Goal: Information Seeking & Learning: Learn about a topic

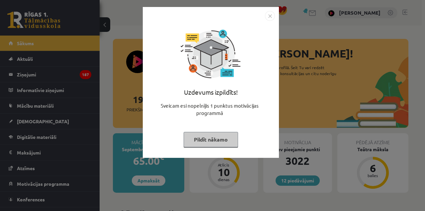
click at [53, 104] on div "Uzdevums izpildīts! Sveicam esi nopelnījis 1 punktus motivācijas programmā Pild…" at bounding box center [212, 105] width 425 height 211
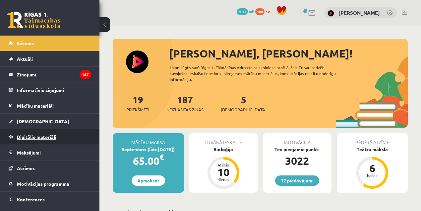
click at [35, 139] on link "Digitālie materiāli" at bounding box center [50, 136] width 83 height 15
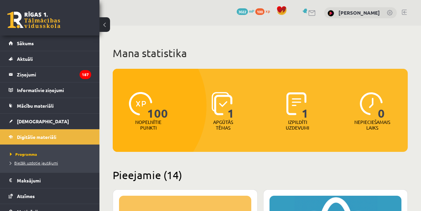
click at [34, 161] on span "Biežāk uzdotie jautājumi" at bounding box center [34, 162] width 48 height 5
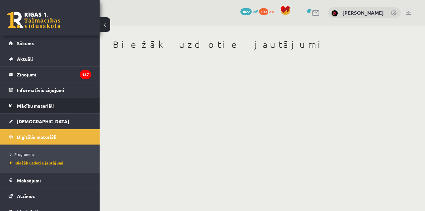
click at [29, 105] on span "Mācību materiāli" at bounding box center [35, 105] width 37 height 6
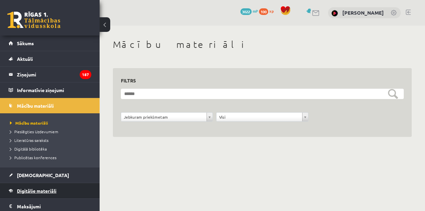
click at [36, 183] on link "Digitālie materiāli" at bounding box center [50, 190] width 83 height 15
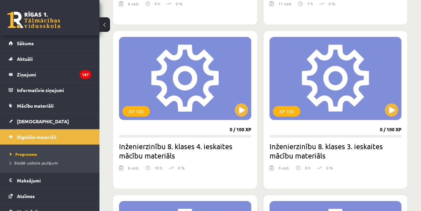
scroll to position [1466, 0]
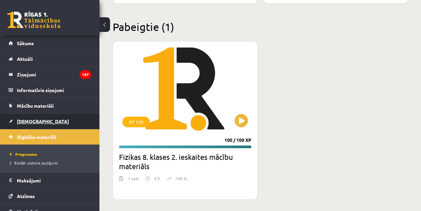
click at [31, 116] on link "[DEMOGRAPHIC_DATA]" at bounding box center [50, 120] width 83 height 15
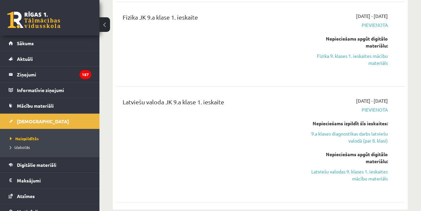
scroll to position [315, 0]
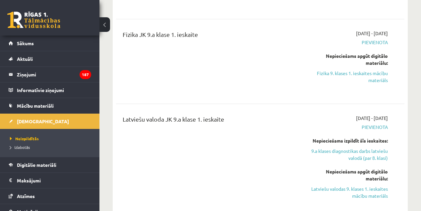
click at [380, 72] on link "Fizika 9. klases 1. ieskaites mācību materiāls" at bounding box center [347, 77] width 82 height 14
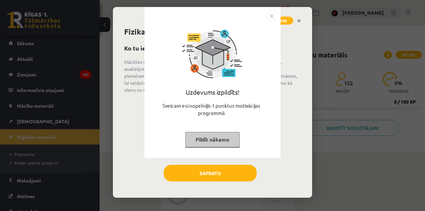
click at [217, 137] on button "Pildīt nākamo" at bounding box center [212, 139] width 54 height 15
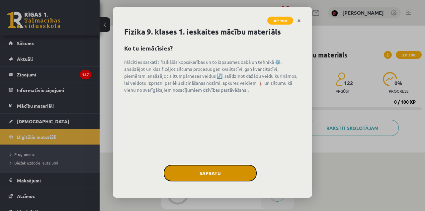
click at [215, 170] on button "Sapratu" at bounding box center [210, 173] width 93 height 17
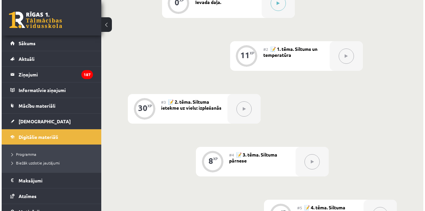
scroll to position [81, 0]
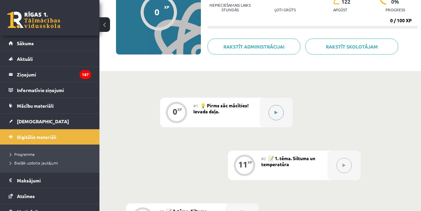
click at [283, 103] on div at bounding box center [276, 113] width 33 height 30
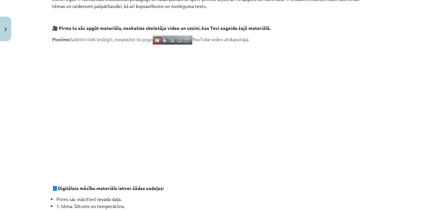
scroll to position [137, 0]
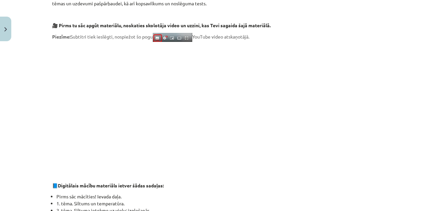
click at [60, 27] on strong "🎥 Pirms tu sāc apgūt materiālu, noskaties skolotāja video un uzzini, kas Tevi s…" at bounding box center [161, 25] width 218 height 6
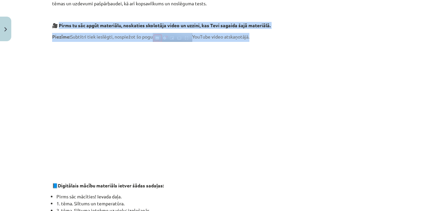
drag, startPoint x: 60, startPoint y: 27, endPoint x: 265, endPoint y: 37, distance: 205.3
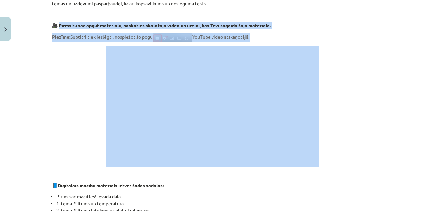
drag, startPoint x: 417, startPoint y: 48, endPoint x: 424, endPoint y: 30, distance: 19.5
click at [424, 30] on div "Mācību tēma: Fizika 9. klases 1. ieskaites mācību materiāls #1 💡 Pirms sāc mācī…" at bounding box center [212, 105] width 425 height 211
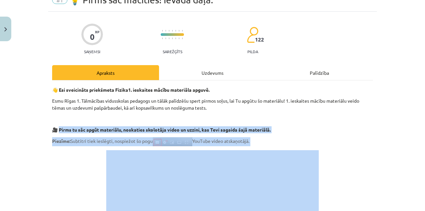
scroll to position [19, 0]
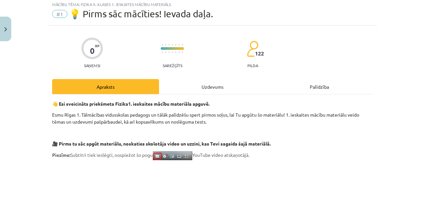
click at [260, 114] on p "Esmu Rīgas 1. Tālmācības vidusskolas pedagogs un tālāk palīdzēšu spert pirmos s…" at bounding box center [212, 118] width 320 height 14
click at [267, 120] on p "Esmu Rīgas 1. Tālmācības vidusskolas pedagogs un tālāk palīdzēšu spert pirmos s…" at bounding box center [212, 118] width 320 height 14
drag, startPoint x: 256, startPoint y: 154, endPoint x: 230, endPoint y: 147, distance: 26.7
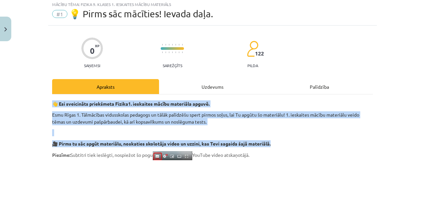
drag, startPoint x: 268, startPoint y: 144, endPoint x: 52, endPoint y: 100, distance: 220.9
copy div "👋 Esi sveicināts priekšmeta Fizika 1. ieskaites mācību materiāla apguvē. Esmu R…"
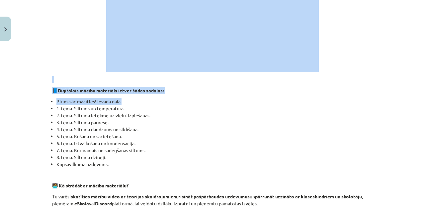
drag, startPoint x: 421, startPoint y: 95, endPoint x: 424, endPoint y: 67, distance: 28.7
click at [424, 67] on div "Mācību tēma: Fizika 9. klases 1. ieskaites mācību materiāls #1 💡 Pirms sāc mācī…" at bounding box center [212, 105] width 425 height 211
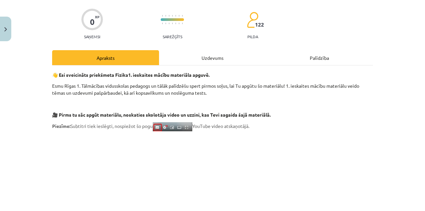
click at [278, 114] on p "🎥 Pirms tu sāc apgūt materiālu, noskaties skolotāja video un uzzini, kas Tevi s…" at bounding box center [212, 114] width 320 height 7
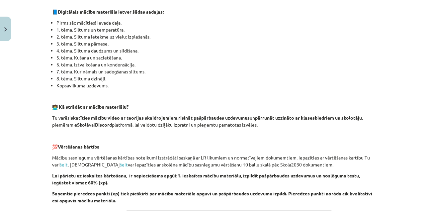
scroll to position [309, 0]
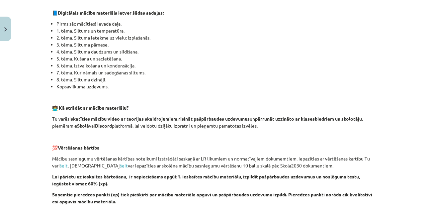
drag, startPoint x: 277, startPoint y: 126, endPoint x: 54, endPoint y: 107, distance: 223.7
click at [54, 107] on div "👋 Esi sveicināts priekšmeta Fizika 1. ieskaites mācību materiāla apguvē. Esmu R…" at bounding box center [212, 58] width 320 height 497
copy div "🧑‍💻 Kā strādāt ar mācību materiālu? Tu varēsi skatīties mācību video ar teorija…"
click at [407, 92] on div "Mācību tēma: Fizika 9. klases 1. ieskaites mācību materiāls #1 💡 Pirms sāc mācī…" at bounding box center [212, 105] width 425 height 211
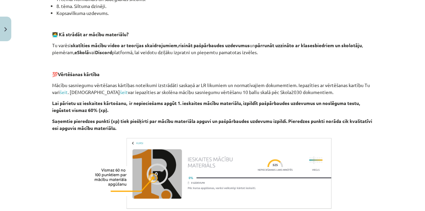
scroll to position [395, 0]
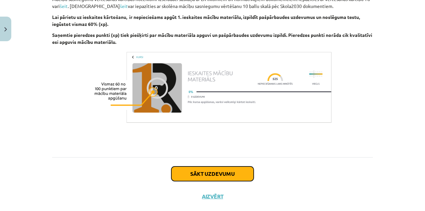
click at [234, 177] on button "Sākt uzdevumu" at bounding box center [212, 173] width 82 height 15
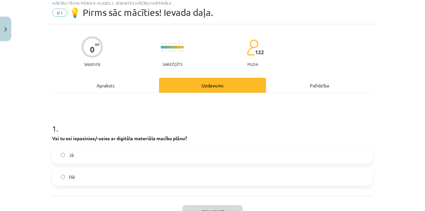
scroll to position [17, 0]
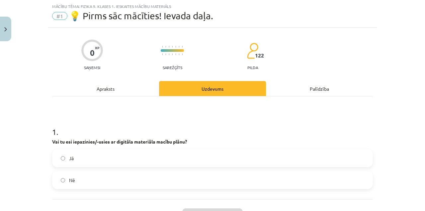
click at [169, 158] on label "Jā" at bounding box center [212, 158] width 319 height 17
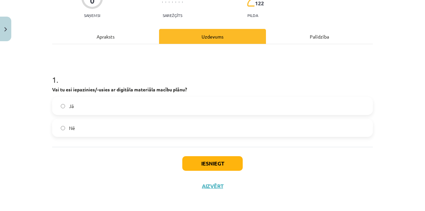
scroll to position [71, 0]
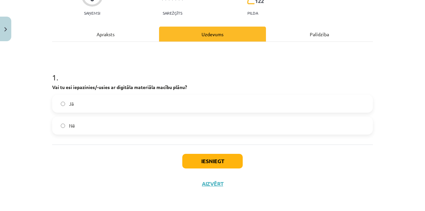
click at [230, 152] on div "Iesniegt Aizvērt" at bounding box center [212, 167] width 320 height 46
click at [228, 159] on button "Iesniegt" at bounding box center [212, 161] width 60 height 15
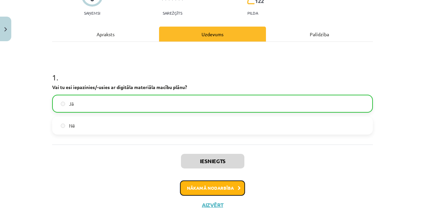
click at [209, 181] on button "Nākamā nodarbība" at bounding box center [212, 187] width 65 height 15
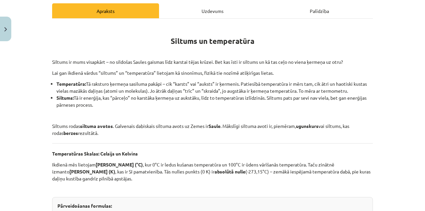
scroll to position [88, 0]
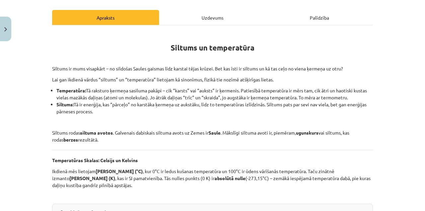
click at [58, 65] on p "Siltums ir mums visapkārt – no sildošas Saules gaismas līdz karstai tējas krūze…" at bounding box center [212, 68] width 320 height 7
copy p "Siltums"
click at [89, 69] on p "Siltums ir mums visapkārt – no sildošas Saules gaismas līdz karstai tējas krūze…" at bounding box center [212, 68] width 320 height 7
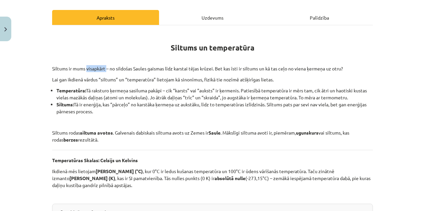
click at [89, 69] on p "Siltums ir mums visapkārt – no sildošas Saules gaismas līdz karstai tējas krūze…" at bounding box center [212, 68] width 320 height 7
copy p "visapkārt"
click at [107, 66] on p "Siltums ir mums visapkārt – no sildošas Saules gaismas līdz karstai tējas krūze…" at bounding box center [212, 68] width 320 height 7
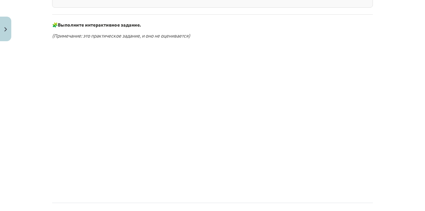
scroll to position [344, 0]
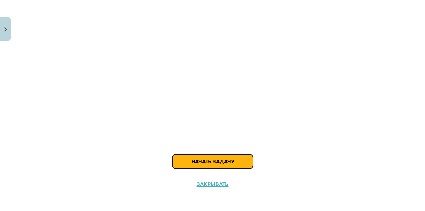
click at [196, 164] on button "Начать задачу" at bounding box center [212, 161] width 81 height 15
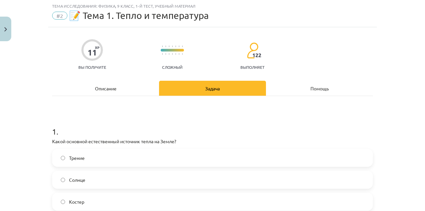
scroll to position [17, 0]
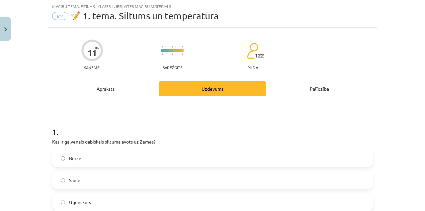
click at [81, 174] on label "Saule" at bounding box center [212, 179] width 319 height 17
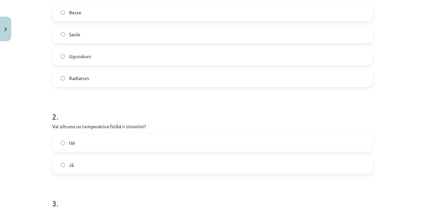
scroll to position [165, 0]
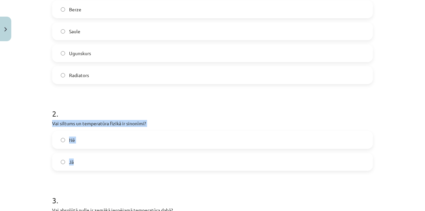
drag, startPoint x: 87, startPoint y: 141, endPoint x: 50, endPoint y: 119, distance: 43.0
copy div "Vai siltums un temperatūra fizikā ir sinonīmi? Nē Jā"
click at [84, 163] on label "Jā" at bounding box center [212, 161] width 319 height 17
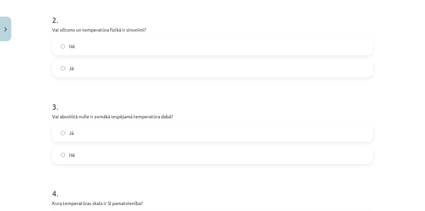
scroll to position [274, 0]
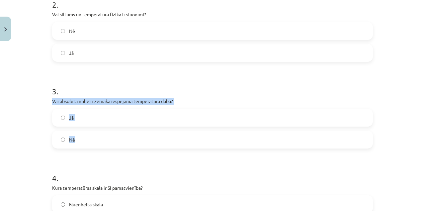
drag, startPoint x: 139, startPoint y: 138, endPoint x: 48, endPoint y: 96, distance: 100.6
click at [48, 96] on div "11 XP Saņemsi Sarežģīts 122 pilda Apraksts Uzdevums Palīdzība 1 . Kas ir galven…" at bounding box center [212, 108] width 328 height 677
copy div "Vai absolūtā nulle ir zemākā iespējamā temperatūra dabā? Jā Nē"
click at [79, 116] on label "Jā" at bounding box center [212, 117] width 319 height 17
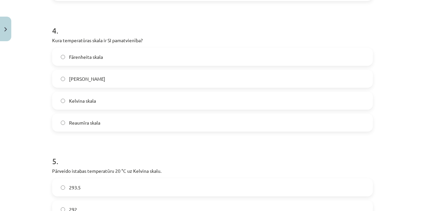
scroll to position [424, 0]
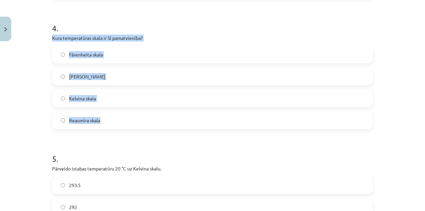
drag, startPoint x: 124, startPoint y: 80, endPoint x: 48, endPoint y: 35, distance: 88.3
copy div "Kura temperatūras skala ir SI pamatvienība? Fārenheita skala Celsija skala Kelv…"
click at [93, 71] on label "Celsija skala" at bounding box center [212, 76] width 319 height 17
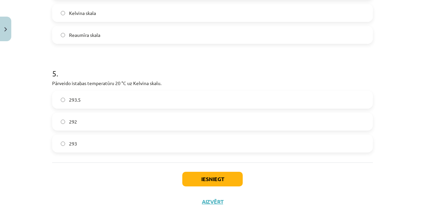
scroll to position [509, 0]
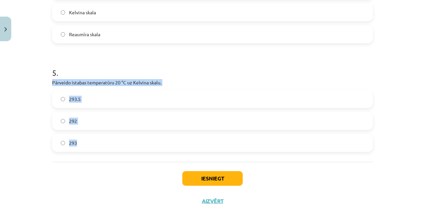
drag, startPoint x: 116, startPoint y: 140, endPoint x: 45, endPoint y: 82, distance: 91.9
click at [45, 82] on div "Mācību tēma: Fizika 9. klases 1. ieskaites mācību materiāls #2 📝 1. tēma. Siltu…" at bounding box center [212, 105] width 425 height 211
copy div "Pārveido istabas temperatūru 20 °C uz Kelvina skalu. 293.5 292 293"
click at [128, 113] on label "292" at bounding box center [212, 120] width 319 height 17
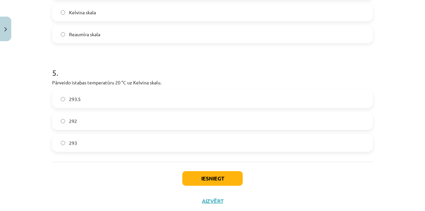
click at [112, 98] on label "293.5" at bounding box center [212, 99] width 319 height 17
click at [215, 179] on button "Iesniegt" at bounding box center [212, 178] width 60 height 15
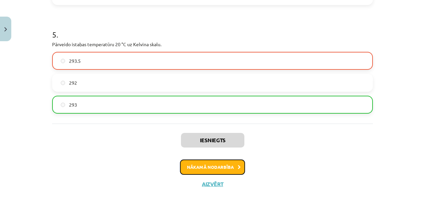
click at [230, 172] on button "Nākamā nodarbība" at bounding box center [212, 166] width 65 height 15
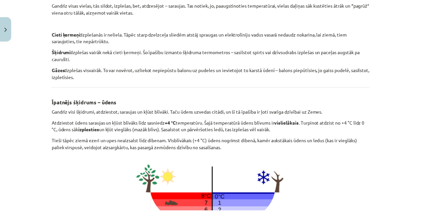
scroll to position [26, 0]
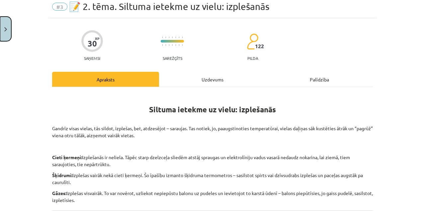
click at [11, 27] on button "Close" at bounding box center [5, 29] width 11 height 25
click at [424, 59] on div "Mācību tēma: Fizika 9. klases 1. ieskaites mācību materiāls #3 📝 2. tēma. Siltu…" at bounding box center [212, 105] width 425 height 211
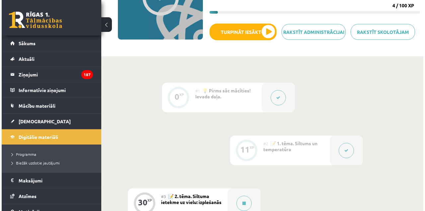
scroll to position [148, 0]
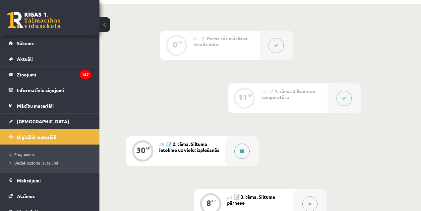
click at [239, 152] on button at bounding box center [242, 150] width 15 height 15
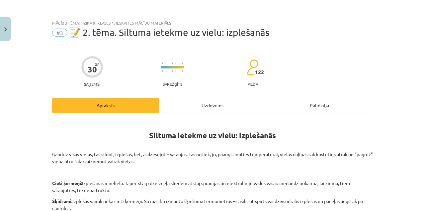
click at [230, 106] on div "Uzdevums" at bounding box center [212, 105] width 107 height 15
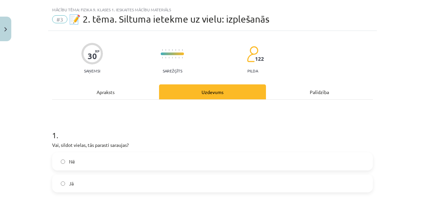
scroll to position [17, 0]
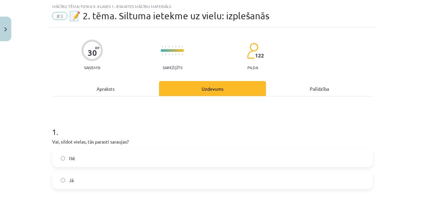
drag, startPoint x: 270, startPoint y: 151, endPoint x: 119, endPoint y: 85, distance: 164.6
click at [119, 85] on div "Apraksts" at bounding box center [105, 88] width 107 height 15
click at [119, 87] on div "Apraksts" at bounding box center [105, 88] width 107 height 15
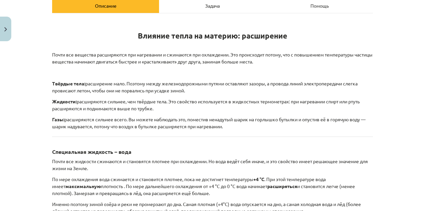
scroll to position [100, 0]
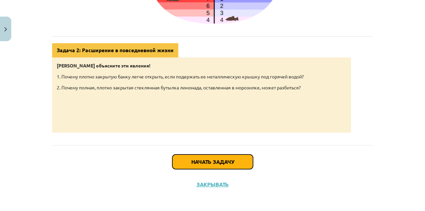
click at [239, 163] on button "Начать задачу" at bounding box center [212, 161] width 81 height 15
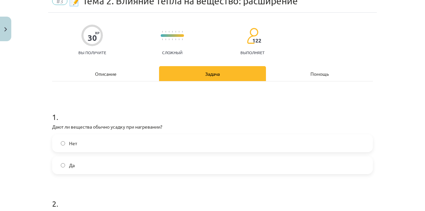
scroll to position [17, 0]
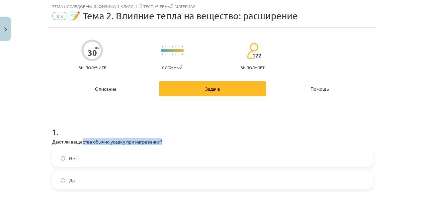
drag, startPoint x: 104, startPoint y: 140, endPoint x: 76, endPoint y: 141, distance: 27.9
click at [76, 141] on p "Дают ли вещества обычно усадку при нагревании?" at bounding box center [212, 141] width 320 height 7
click at [155, 129] on h1 "1 ." at bounding box center [212, 125] width 320 height 21
drag, startPoint x: 162, startPoint y: 140, endPoint x: 48, endPoint y: 140, distance: 114.4
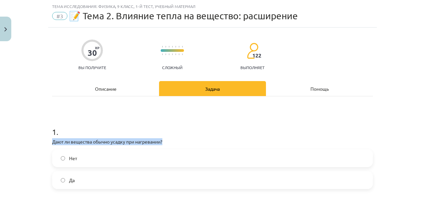
click at [82, 150] on label "Нет" at bounding box center [212, 158] width 319 height 17
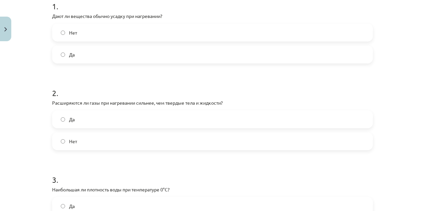
scroll to position [155, 0]
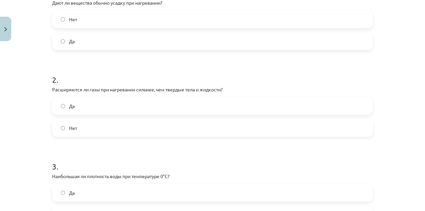
drag, startPoint x: 261, startPoint y: 69, endPoint x: 120, endPoint y: 88, distance: 142.5
click at [120, 88] on font "Расширяются ли газы при нагревании сильнее, чем твердые тела и жидкости?" at bounding box center [137, 89] width 170 height 6
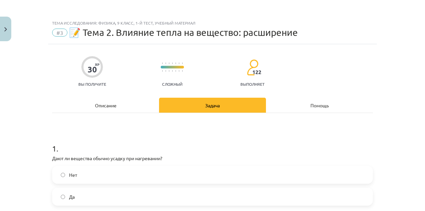
click at [116, 102] on div "Описание" at bounding box center [105, 105] width 107 height 15
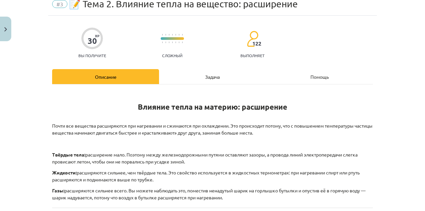
scroll to position [30, 0]
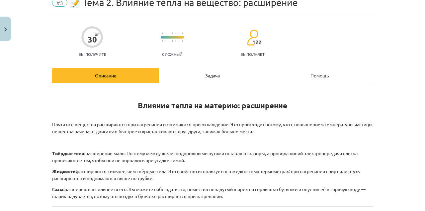
click at [189, 79] on div "Задача" at bounding box center [212, 75] width 107 height 15
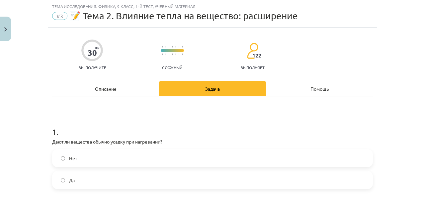
scroll to position [201, 0]
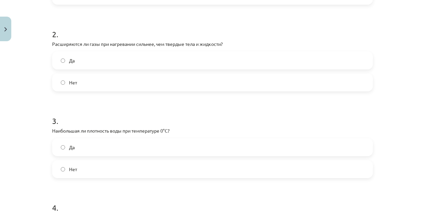
click at [146, 82] on label "Нет" at bounding box center [212, 82] width 319 height 17
click at [127, 63] on label "Да" at bounding box center [212, 60] width 319 height 17
drag, startPoint x: 170, startPoint y: 108, endPoint x: 112, endPoint y: 123, distance: 59.4
click at [112, 123] on h1 "3 ." at bounding box center [212, 114] width 320 height 21
drag, startPoint x: 181, startPoint y: 129, endPoint x: 72, endPoint y: 126, distance: 108.9
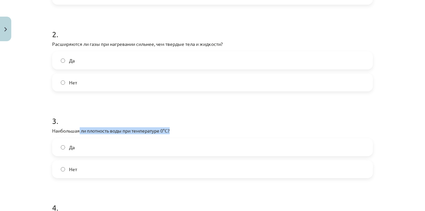
click at [76, 126] on div "3 . Наибольшая ли плотность воды при температуре 0°C? Да Нет" at bounding box center [212, 140] width 320 height 73
drag, startPoint x: 46, startPoint y: 129, endPoint x: 51, endPoint y: 129, distance: 5.3
click at [51, 129] on div "Тема исследования: Физика, 9 класс, 1-й тест, учебный материал #3 📝 Тема 2. Вли…" at bounding box center [212, 105] width 425 height 211
click at [52, 129] on font "Наибольшая ли плотность воды при температуре 0°C?" at bounding box center [110, 130] width 117 height 6
drag, startPoint x: 51, startPoint y: 129, endPoint x: 173, endPoint y: 131, distance: 121.8
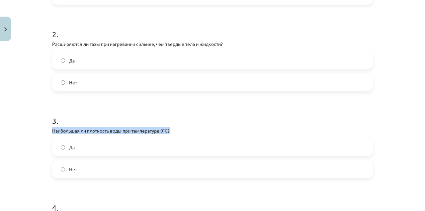
click at [173, 131] on p "Наибольшая ли плотность воды при температуре 0°C?" at bounding box center [212, 130] width 320 height 7
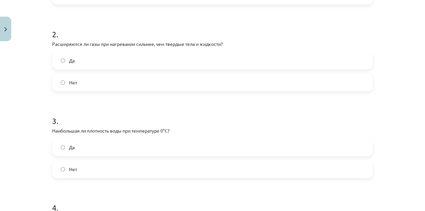
click at [76, 165] on label "Нет" at bounding box center [212, 169] width 319 height 17
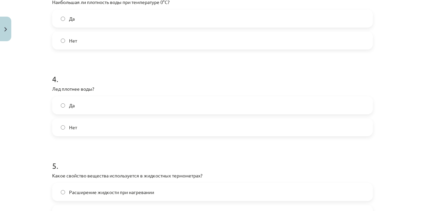
scroll to position [335, 0]
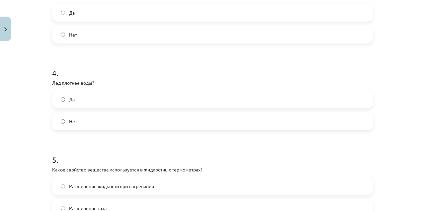
click at [89, 100] on label "Да" at bounding box center [212, 99] width 319 height 17
drag, startPoint x: 94, startPoint y: 83, endPoint x: 42, endPoint y: 83, distance: 51.4
click at [39, 84] on div "Тема исследования: Физика, 9 класс, 1-й тест, учебный материал #3 📝 Тема 2. Вли…" at bounding box center [212, 105] width 425 height 211
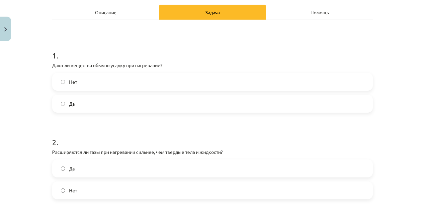
scroll to position [0, 0]
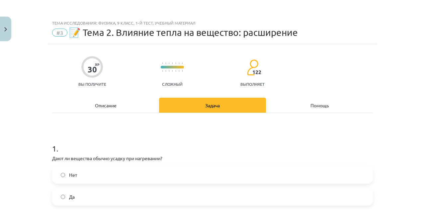
click at [98, 109] on div "Описание" at bounding box center [105, 105] width 107 height 15
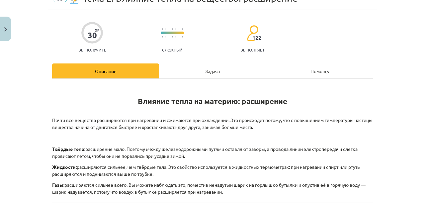
scroll to position [37, 0]
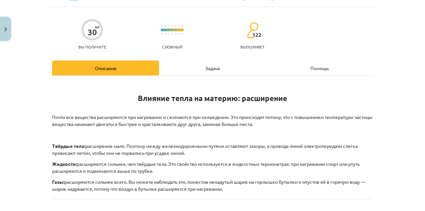
click at [205, 70] on font "Задача" at bounding box center [212, 68] width 15 height 6
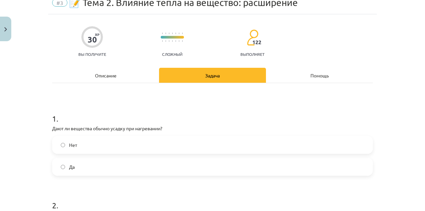
scroll to position [385, 0]
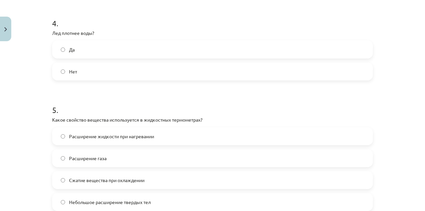
click at [79, 70] on label "Нет" at bounding box center [212, 71] width 319 height 17
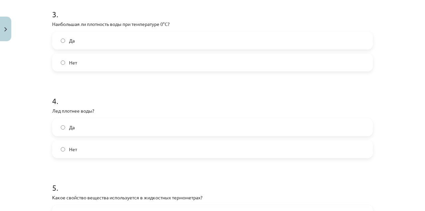
scroll to position [0, 0]
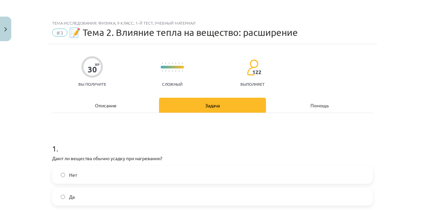
click at [120, 102] on div "Описание" at bounding box center [105, 105] width 107 height 15
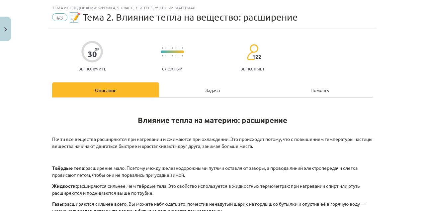
scroll to position [17, 0]
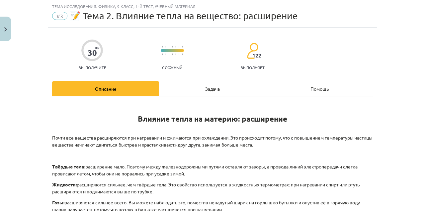
click at [193, 94] on div "Задача" at bounding box center [212, 88] width 107 height 15
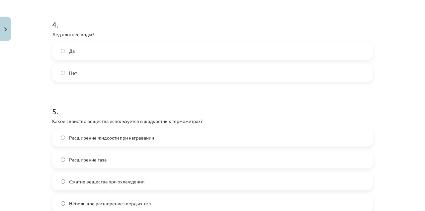
scroll to position [431, 0]
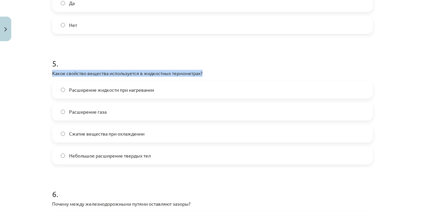
drag, startPoint x: 209, startPoint y: 73, endPoint x: 50, endPoint y: 74, distance: 158.9
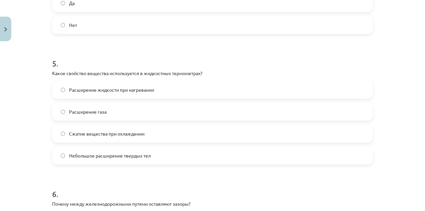
click at [119, 137] on label "Сжатие вещества при охлаждении" at bounding box center [212, 133] width 319 height 17
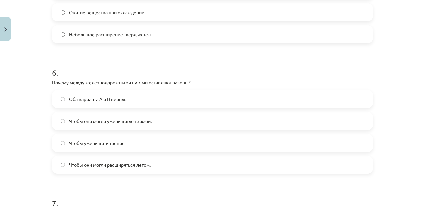
scroll to position [555, 0]
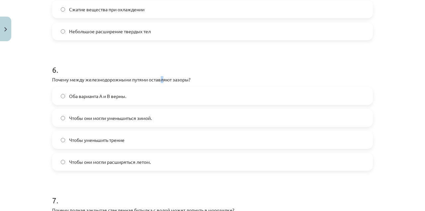
click at [159, 79] on font "Почему между железнодорожными путями оставляют зазоры?" at bounding box center [121, 79] width 138 height 6
click at [188, 76] on p "Почему между железнодорожными путями оставляют зазоры?" at bounding box center [212, 79] width 320 height 7
click at [172, 98] on label "Оба варианта A и B верны." at bounding box center [212, 96] width 319 height 17
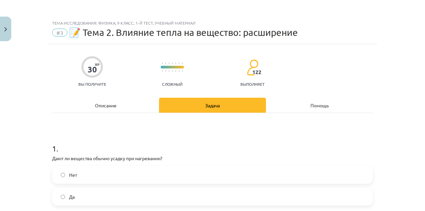
click at [101, 105] on font "Описание" at bounding box center [106, 105] width 22 height 6
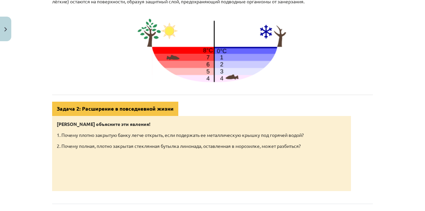
scroll to position [311, 0]
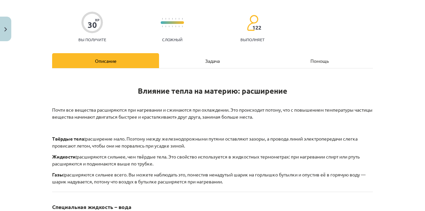
click at [192, 62] on div "Задача" at bounding box center [212, 60] width 107 height 15
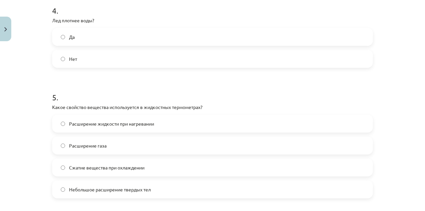
scroll to position [0, 0]
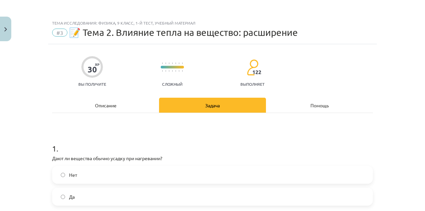
click at [108, 104] on font "Описание" at bounding box center [106, 105] width 22 height 6
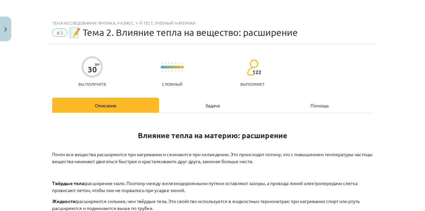
click at [203, 108] on div "Задача" at bounding box center [212, 105] width 107 height 15
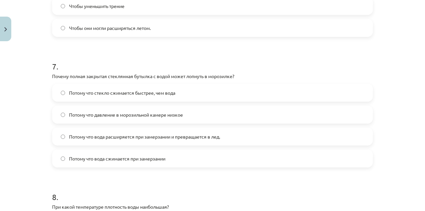
scroll to position [677, 0]
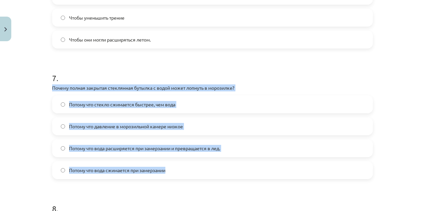
drag, startPoint x: 216, startPoint y: 165, endPoint x: 39, endPoint y: 91, distance: 191.6
click at [39, 91] on div "Тема исследования: Физика, 9 класс, 1-й тест, учебный материал #3 📝 Тема 2. Вли…" at bounding box center [212, 105] width 425 height 211
copy div "Почему полная закрытая стеклянная бутылка с водой может лопнуть в морозилке? По…"
click at [91, 105] on font "Потому что стекло сжимается быстрее, чем вода" at bounding box center [122, 104] width 106 height 6
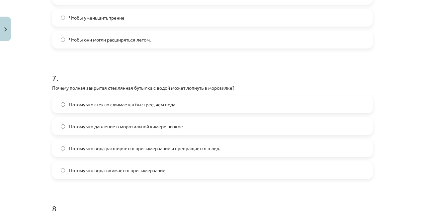
click at [105, 137] on div "Потому что стекло сжимается быстрее, чем вода Потому что давление в морозильной…" at bounding box center [212, 137] width 320 height 84
click at [109, 146] on font "Потому что вода расширяется при замерзании и превращается в лед." at bounding box center [144, 148] width 151 height 6
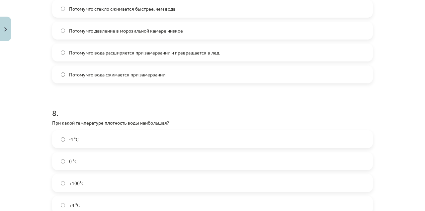
scroll to position [778, 0]
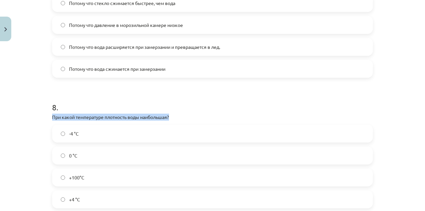
drag, startPoint x: 173, startPoint y: 119, endPoint x: 48, endPoint y: 119, distance: 125.1
click at [96, 192] on label "+4 °С" at bounding box center [212, 199] width 319 height 17
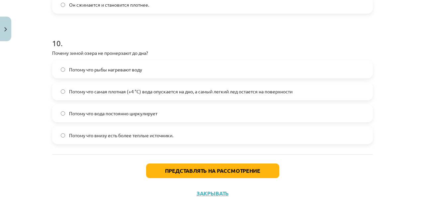
scroll to position [1106, 0]
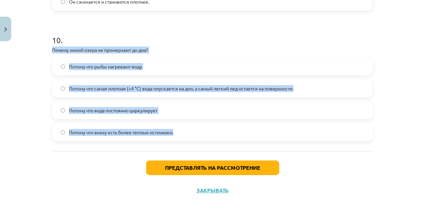
drag, startPoint x: 177, startPoint y: 135, endPoint x: 50, endPoint y: 50, distance: 153.3
copy div "Почему зимой озера не промерзают до дна? Потому что рыбы нагревают воду Потому …"
click at [184, 85] on font "Потому что самая плотная (+4 °C) вода опускается на дно, а самый легкий лед ост…" at bounding box center [180, 88] width 223 height 6
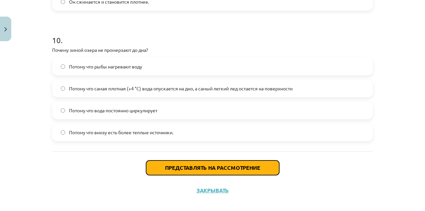
click at [194, 165] on font "Представлять на рассмотрение" at bounding box center [212, 167] width 95 height 7
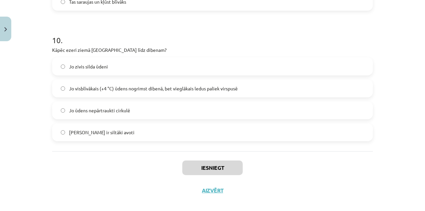
scroll to position [133, 0]
click at [330, 183] on div "Iesniegt Aizvērt" at bounding box center [212, 174] width 320 height 46
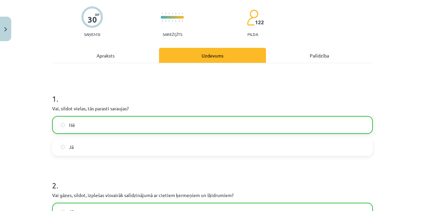
scroll to position [0, 0]
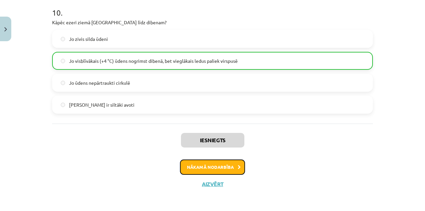
click at [188, 169] on button "Nākamā nodarbība" at bounding box center [212, 166] width 65 height 15
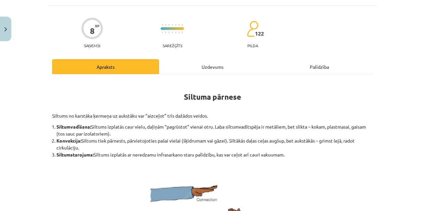
scroll to position [83, 0]
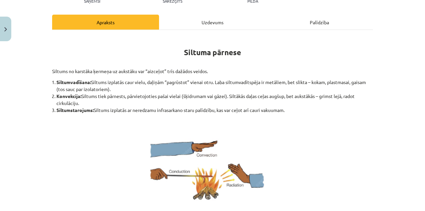
drag, startPoint x: 285, startPoint y: 109, endPoint x: 53, endPoint y: 71, distance: 235.6
drag, startPoint x: 287, startPoint y: 82, endPoint x: 263, endPoint y: 145, distance: 66.9
drag, startPoint x: 263, startPoint y: 145, endPoint x: 295, endPoint y: 49, distance: 100.8
drag, startPoint x: 295, startPoint y: 49, endPoint x: 253, endPoint y: 43, distance: 42.2
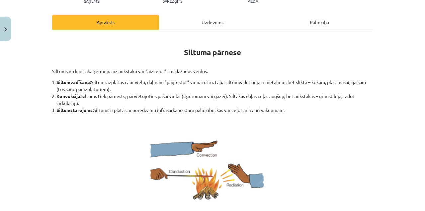
click at [253, 43] on h1 "Siltuma pārnese" at bounding box center [212, 51] width 320 height 30
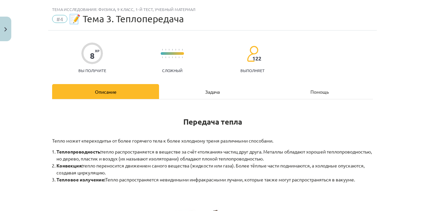
scroll to position [0, 0]
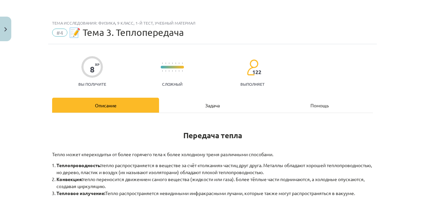
click at [205, 109] on div "Задача" at bounding box center [212, 105] width 107 height 15
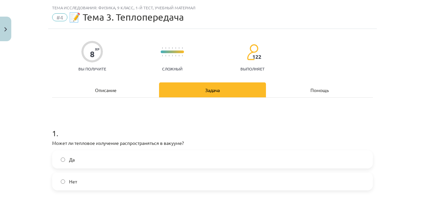
scroll to position [17, 0]
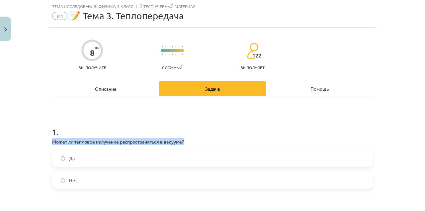
drag, startPoint x: 187, startPoint y: 141, endPoint x: 46, endPoint y: 139, distance: 140.6
click at [46, 139] on div "Тема исследования: Физика, 9 класс, 1-й тест, учебный материал #4 📝 Тема 3. Теп…" at bounding box center [212, 105] width 425 height 211
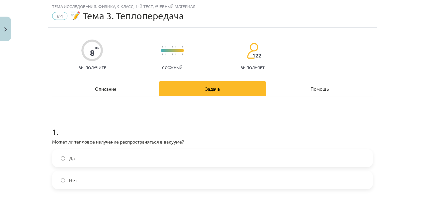
click at [66, 165] on label "Да" at bounding box center [212, 158] width 319 height 17
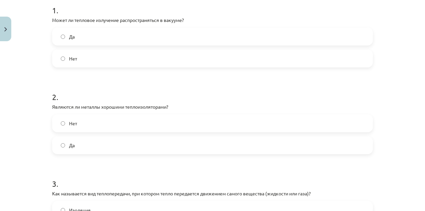
scroll to position [139, 0]
drag, startPoint x: 176, startPoint y: 106, endPoint x: 43, endPoint y: 107, distance: 132.3
click at [43, 107] on div "Тема исследования: Физика, 9 класс, 1-й тест, учебный материал #4 📝 Тема 3. Теп…" at bounding box center [212, 105] width 425 height 211
click at [104, 150] on label "Да" at bounding box center [212, 144] width 319 height 17
click at [92, 129] on label "Нет" at bounding box center [212, 122] width 319 height 17
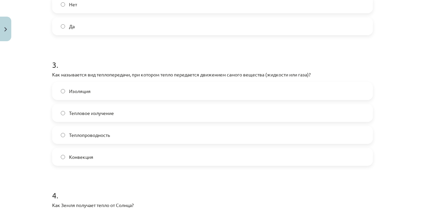
scroll to position [261, 0]
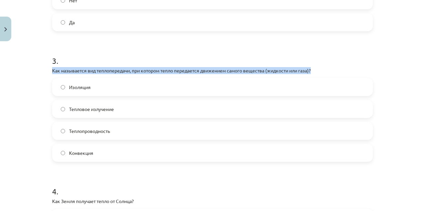
drag, startPoint x: 316, startPoint y: 70, endPoint x: 50, endPoint y: 68, distance: 265.7
click at [44, 69] on div "Тема исследования: Физика, 9 класс, 1-й тест, учебный материал #4 📝 Тема 3. Теп…" at bounding box center [212, 105] width 425 height 211
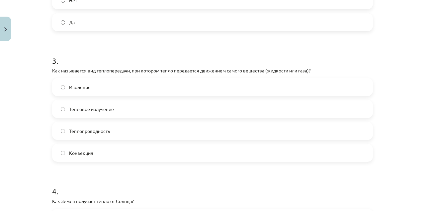
click at [98, 159] on label "Конвекция" at bounding box center [212, 152] width 319 height 17
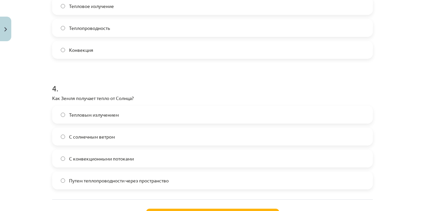
scroll to position [364, 0]
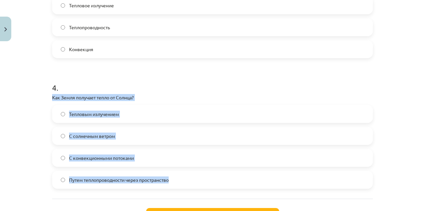
drag, startPoint x: 179, startPoint y: 185, endPoint x: 50, endPoint y: 99, distance: 155.4
click at [65, 97] on font "Как Земля получает тепло от Солнца?" at bounding box center [93, 97] width 82 height 6
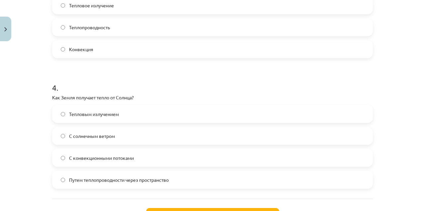
click at [57, 96] on font "Как Земля получает тепло от Солнца?" at bounding box center [93, 97] width 82 height 6
drag, startPoint x: 57, startPoint y: 96, endPoint x: 135, endPoint y: 95, distance: 78.3
click at [135, 94] on p "Как Земля получает тепло от Солнца?" at bounding box center [212, 97] width 320 height 7
click at [133, 96] on font "Как Земля получает тепло от Солнца?" at bounding box center [93, 97] width 82 height 6
drag, startPoint x: 133, startPoint y: 96, endPoint x: 47, endPoint y: 97, distance: 85.3
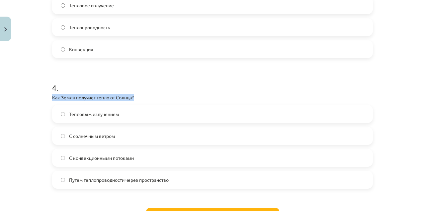
click at [5, 72] on div "Тема исследования: Физика, 9 класс, 1-й тест, учебный материал #4 📝 Тема 3. Теп…" at bounding box center [212, 105] width 425 height 211
click at [92, 179] on font "Путем теплопроводности через пространство" at bounding box center [119, 179] width 100 height 6
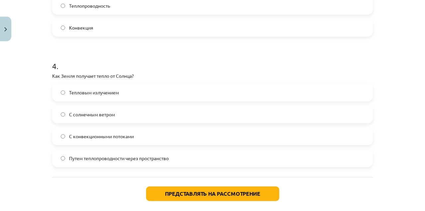
scroll to position [419, 0]
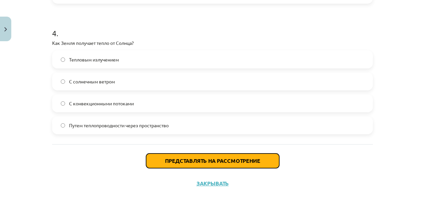
click at [194, 160] on font "Представлять на рассмотрение" at bounding box center [212, 160] width 95 height 7
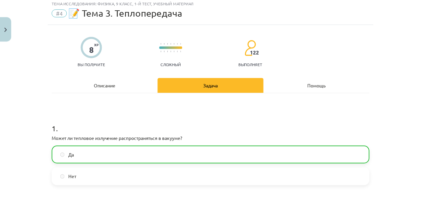
scroll to position [439, 0]
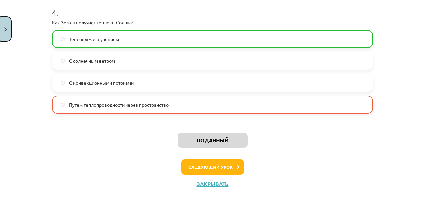
click at [1, 34] on button "Закрывать" at bounding box center [5, 29] width 11 height 25
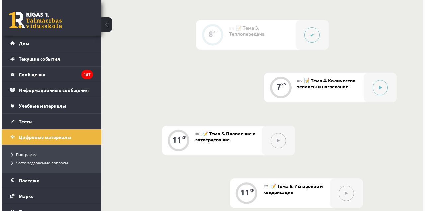
scroll to position [346, 0]
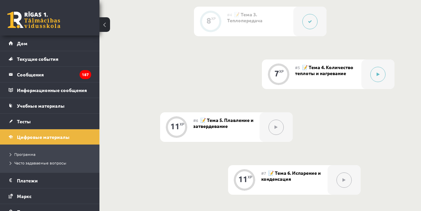
click at [353, 68] on font "📝 Тема 4. Количество теплоты и нагревание" at bounding box center [324, 70] width 58 height 12
click at [369, 78] on div at bounding box center [378, 74] width 33 height 30
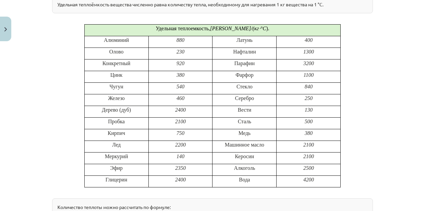
scroll to position [330, 0]
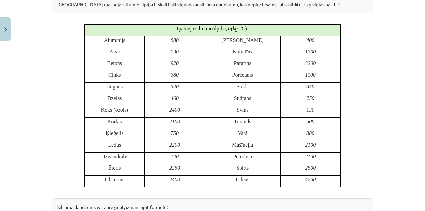
drag, startPoint x: 418, startPoint y: 65, endPoint x: 424, endPoint y: 51, distance: 15.3
click at [424, 51] on div "Mācību tēma: Fizika 9. klases 1. ieskaites mācību materiāls #5 📝 4. tēma. Siltu…" at bounding box center [212, 105] width 425 height 211
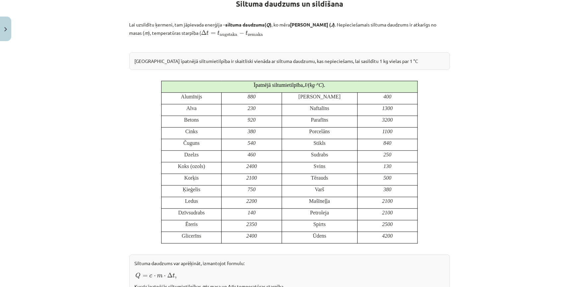
scroll to position [131, 0]
drag, startPoint x: 406, startPoint y: 2, endPoint x: 354, endPoint y: 121, distance: 130.0
click at [360, 121] on p "3200" at bounding box center [387, 119] width 55 height 7
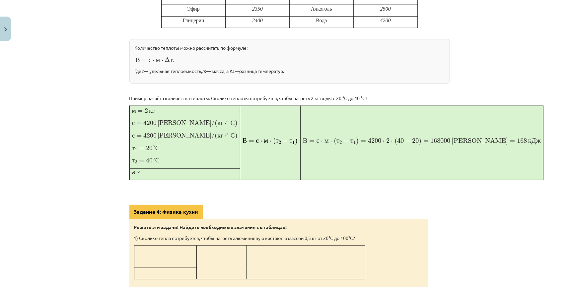
scroll to position [325, 0]
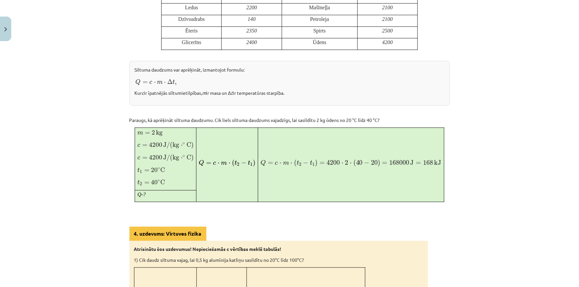
click at [424, 99] on div "Mācību tēma: Fizika 9. klases 1. ieskaites mācību materiāls #5 📝 4. tēma. Siltu…" at bounding box center [289, 143] width 579 height 287
